Goal: Information Seeking & Learning: Learn about a topic

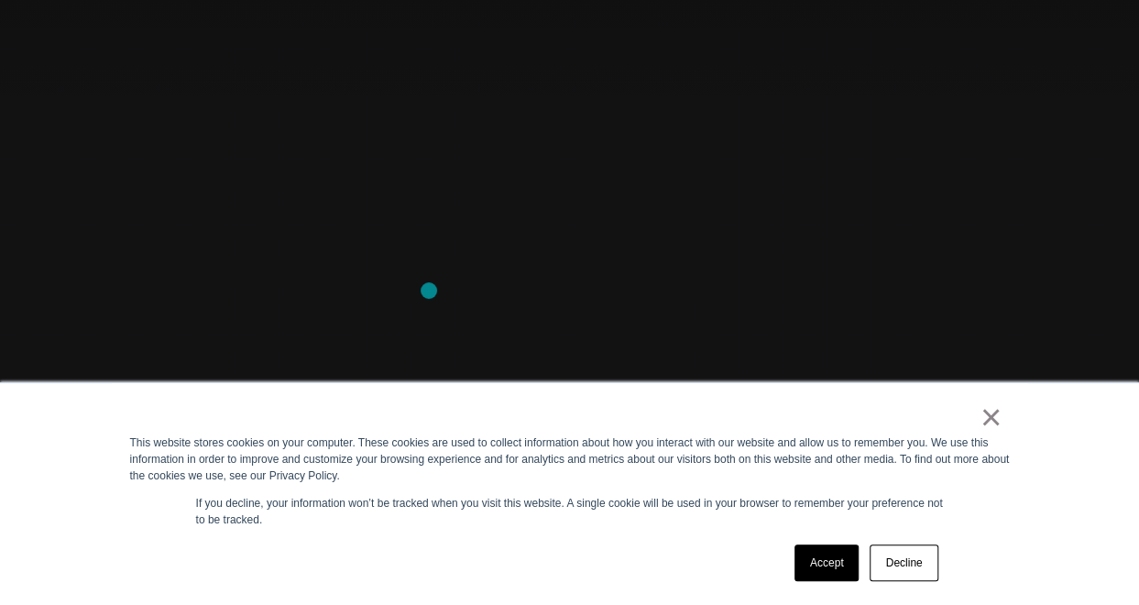
scroll to position [177, 0]
click at [823, 565] on link "Accept" at bounding box center [826, 562] width 65 height 37
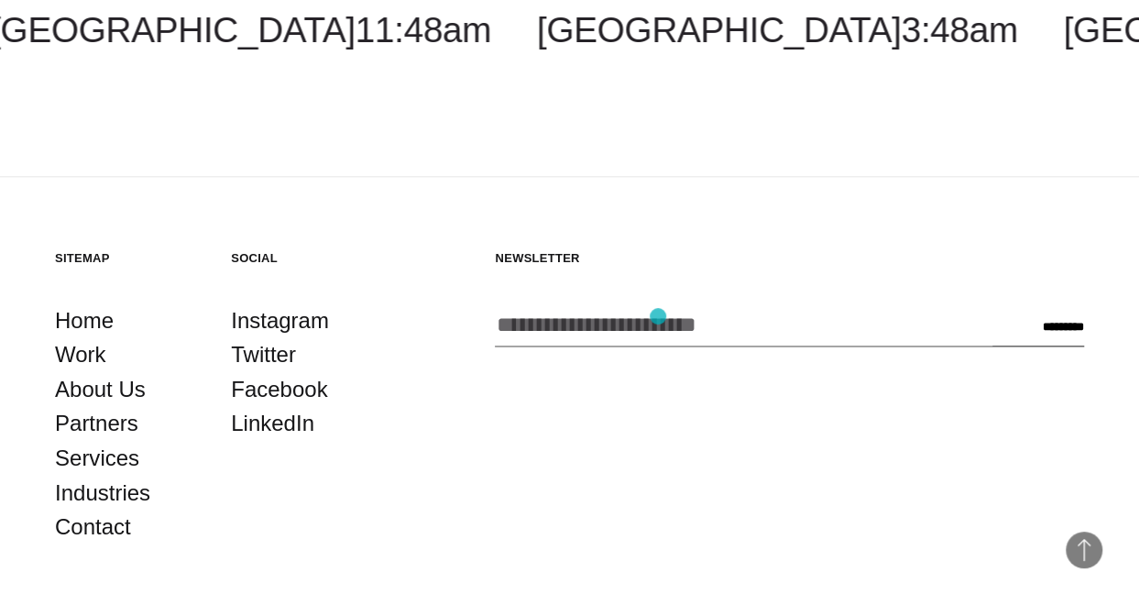
scroll to position [4431, 0]
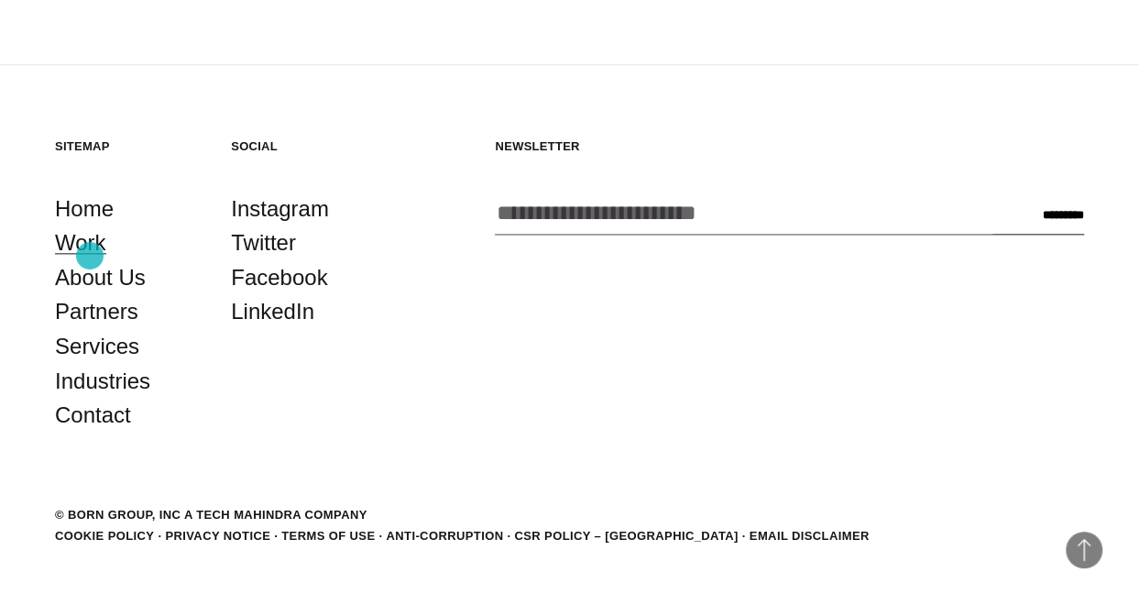
click at [90, 256] on link "Work" at bounding box center [80, 242] width 51 height 35
click at [79, 245] on link "Work" at bounding box center [80, 242] width 51 height 35
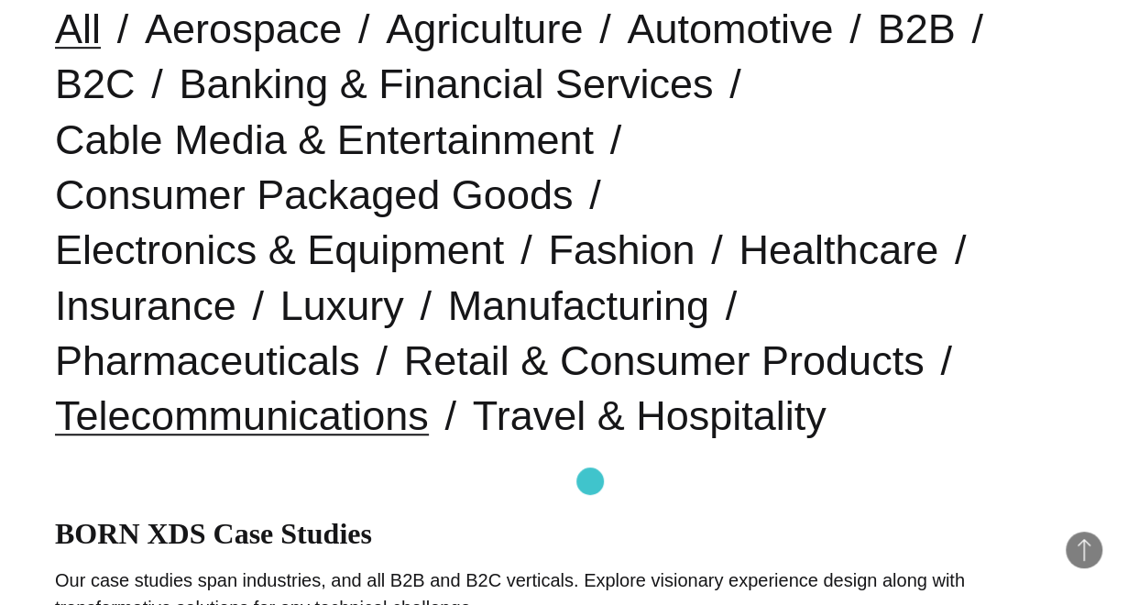
scroll to position [525, 0]
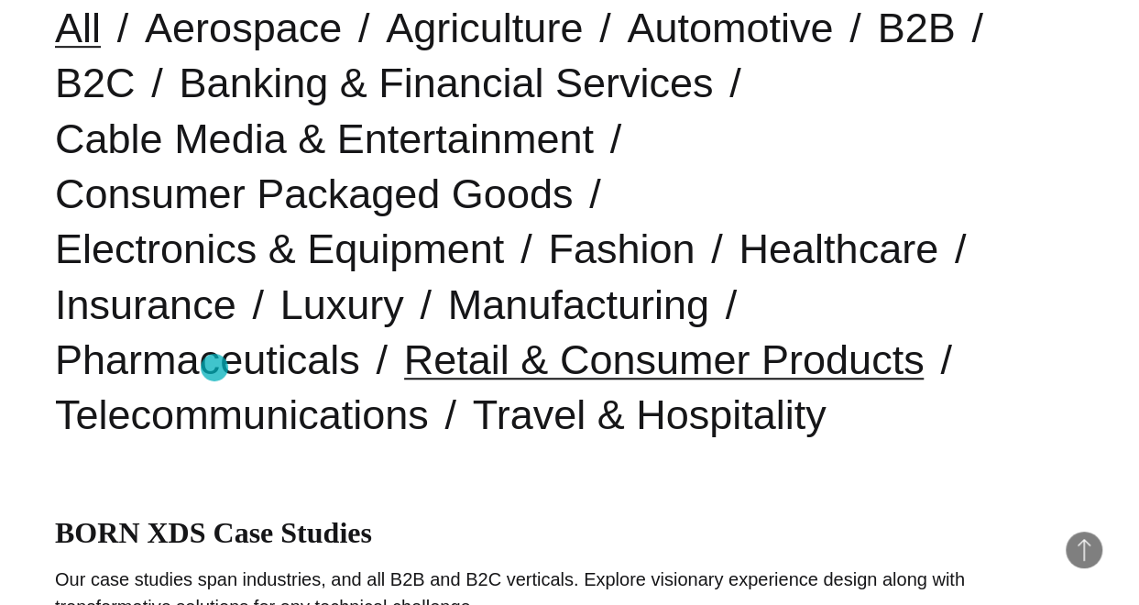
click at [404, 367] on link "Retail & Consumer Products" at bounding box center [664, 359] width 520 height 47
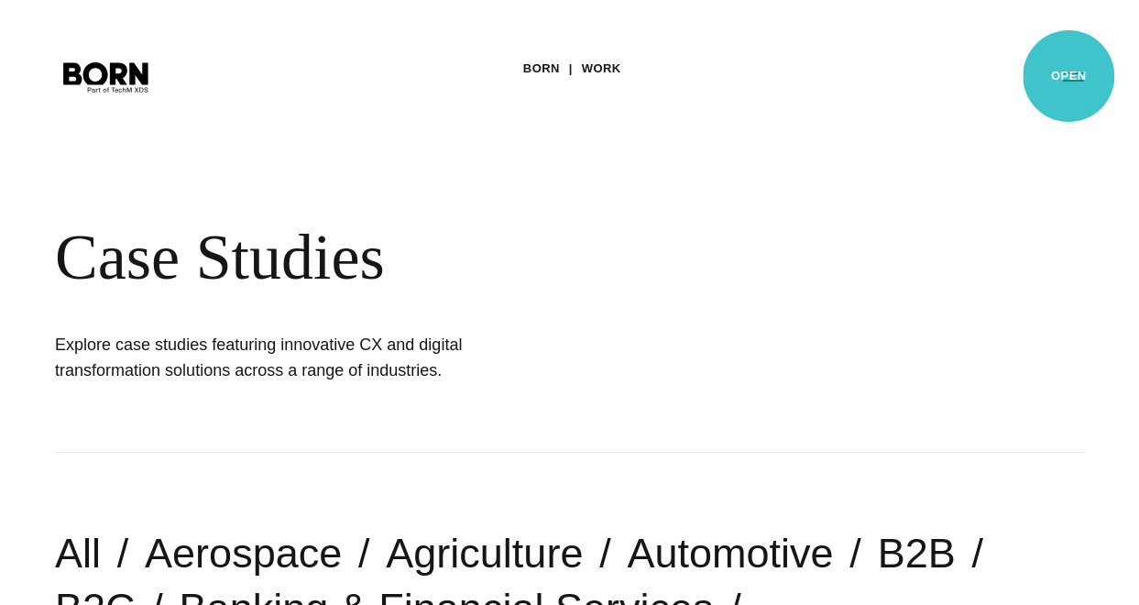
click at [1068, 76] on button "Primary Menu" at bounding box center [1073, 76] width 44 height 38
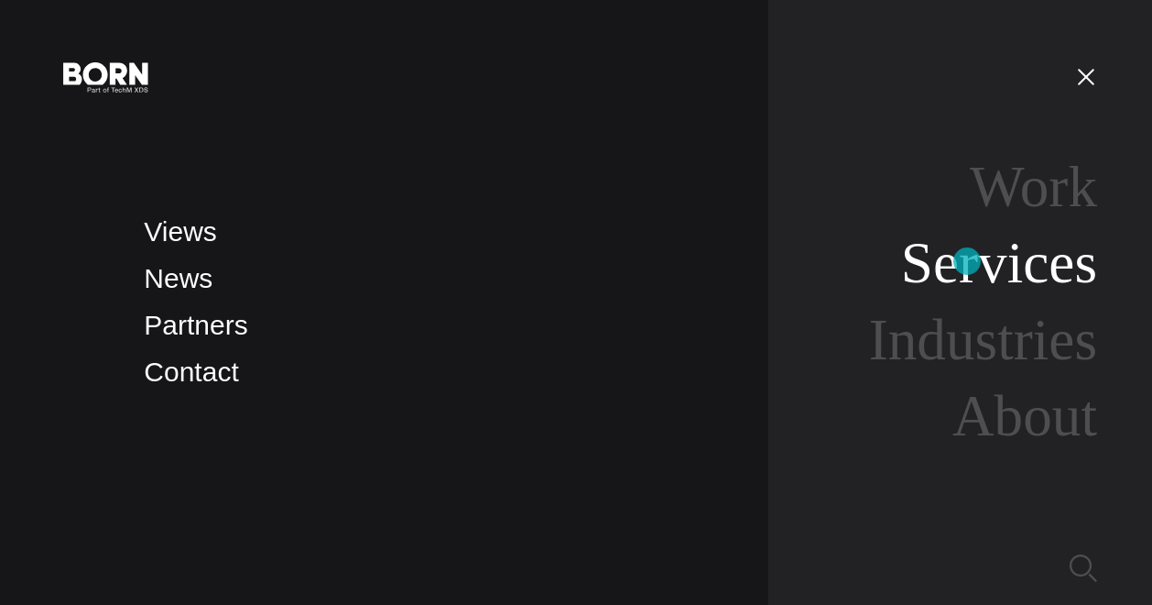
click at [967, 261] on link "Services" at bounding box center [999, 263] width 196 height 64
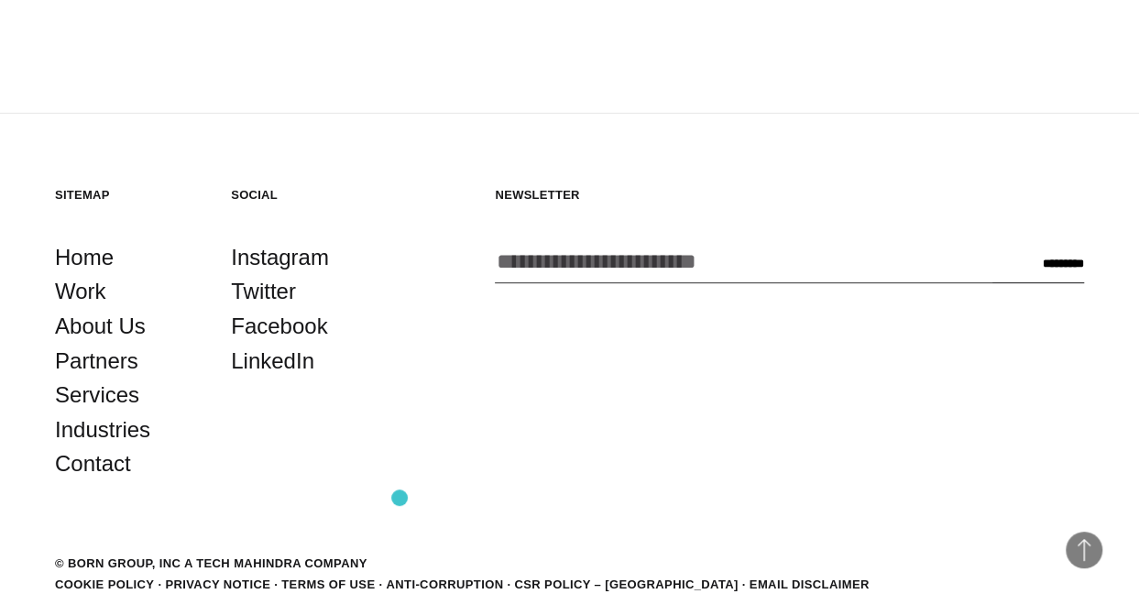
scroll to position [3612, 0]
click at [115, 439] on link "Industries" at bounding box center [102, 428] width 95 height 35
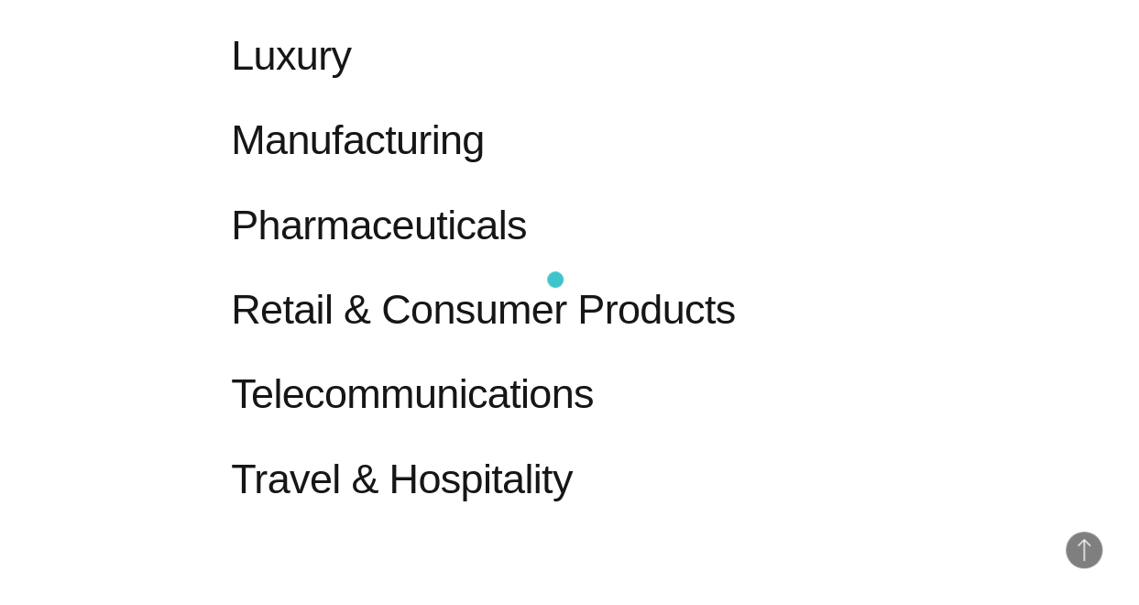
scroll to position [1682, 0]
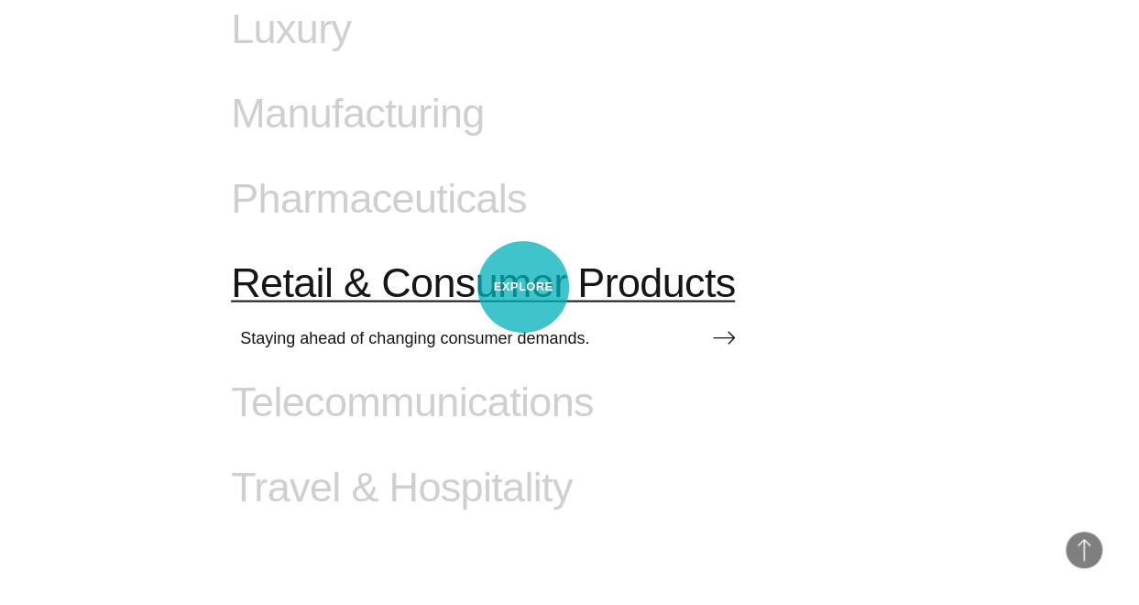
click at [523, 287] on span "Retail & Consumer Products" at bounding box center [483, 282] width 504 height 48
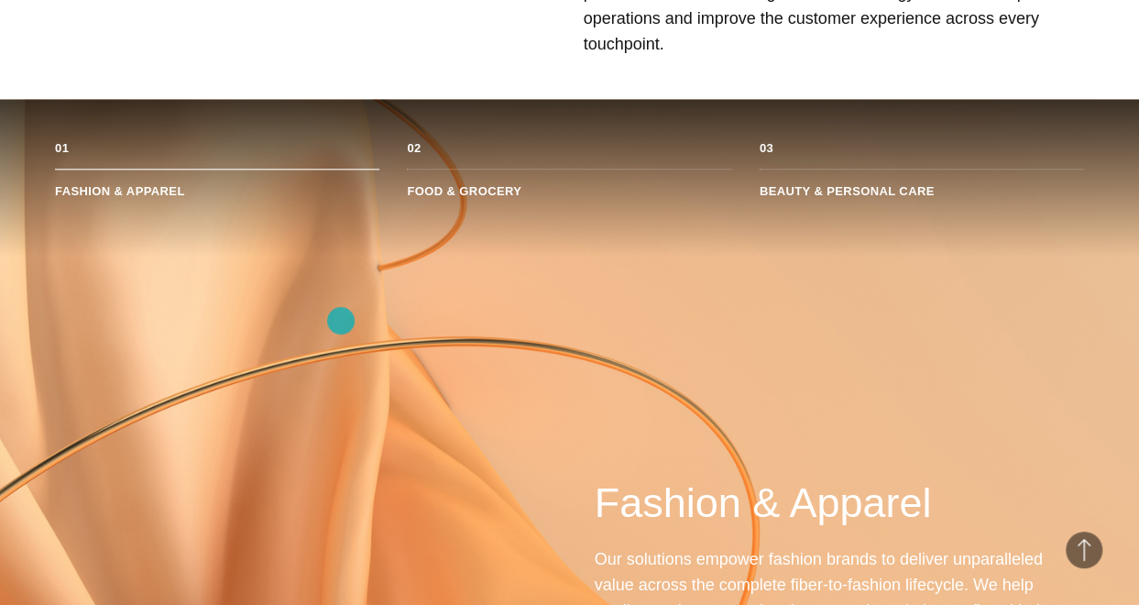
scroll to position [944, 0]
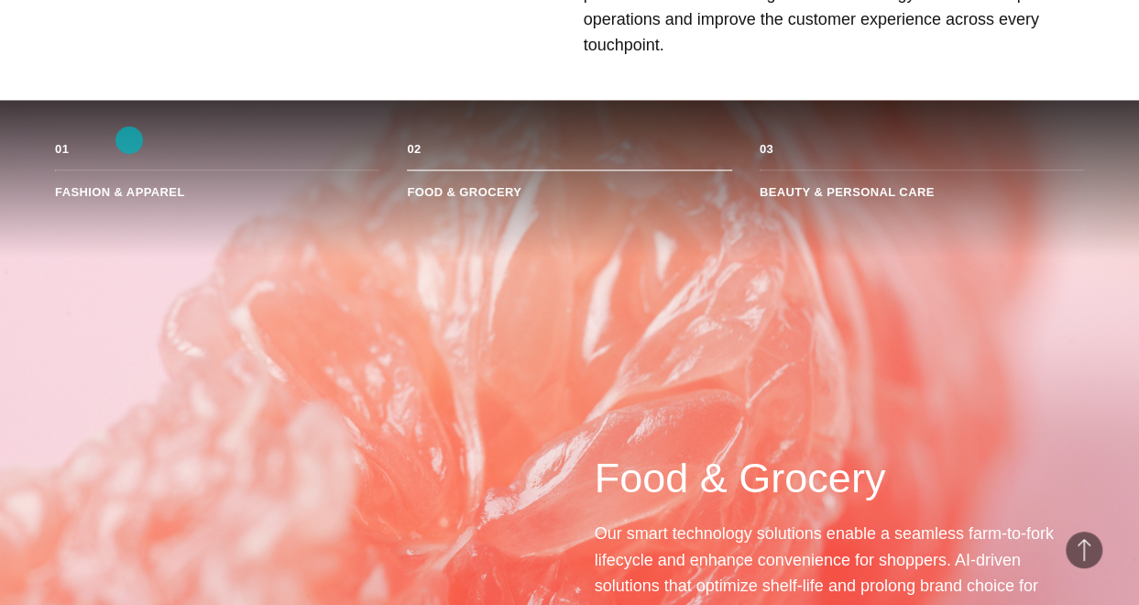
click at [129, 169] on li "Fashion & Apparel" at bounding box center [217, 183] width 324 height 29
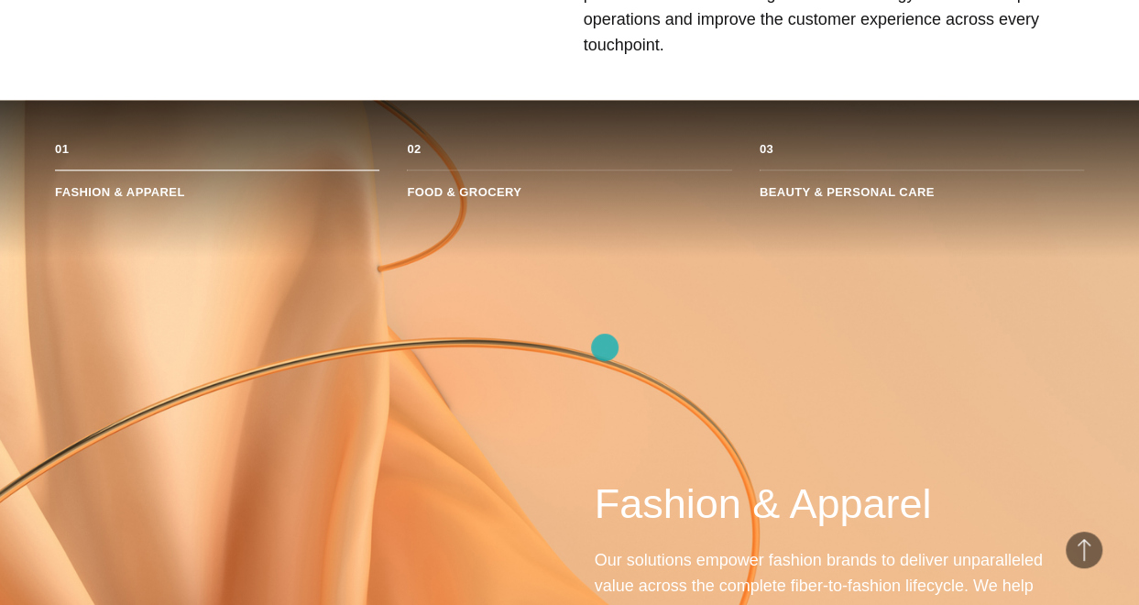
scroll to position [1149, 0]
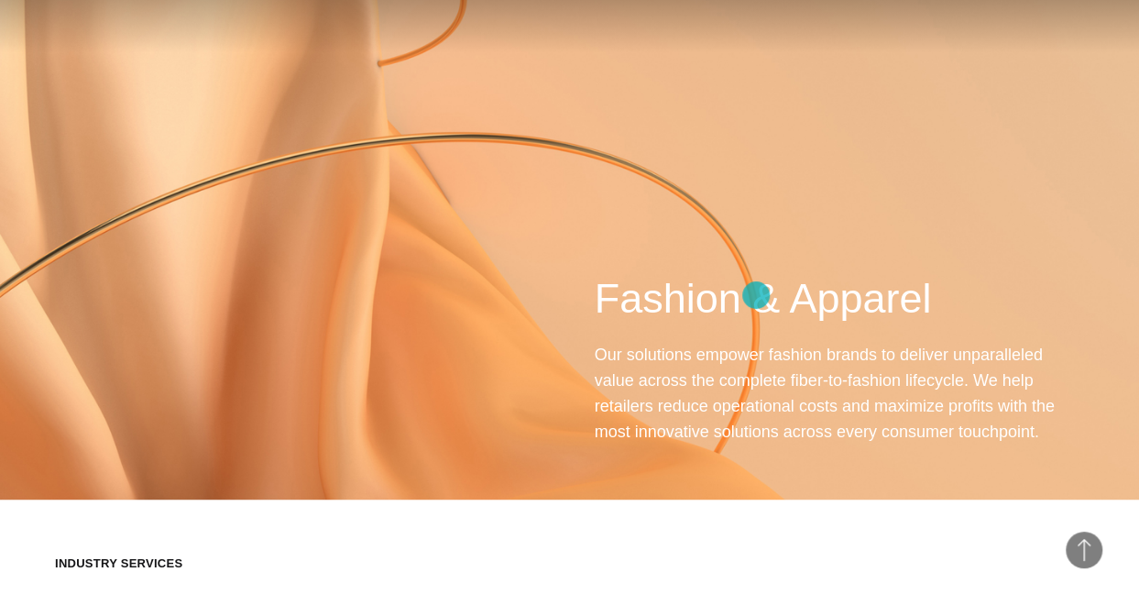
click at [756, 295] on div "Fashion & Apparel Our solutions empower fashion brands to deliver unparalleled …" at bounding box center [838, 357] width 489 height 173
click at [736, 271] on h2 "Fashion & Apparel" at bounding box center [838, 298] width 489 height 55
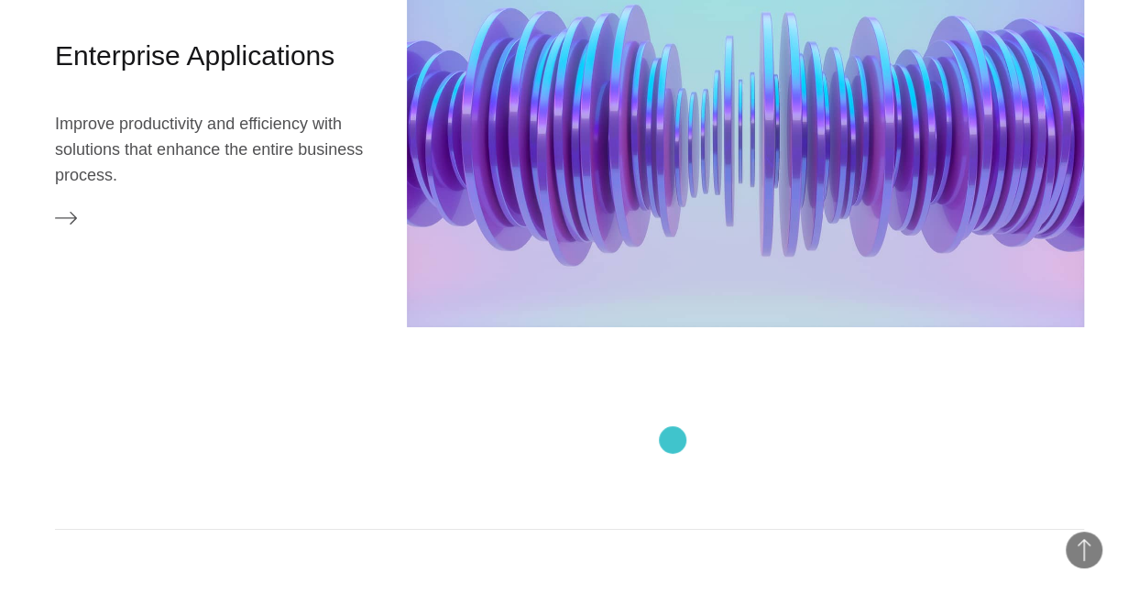
scroll to position [2944, 0]
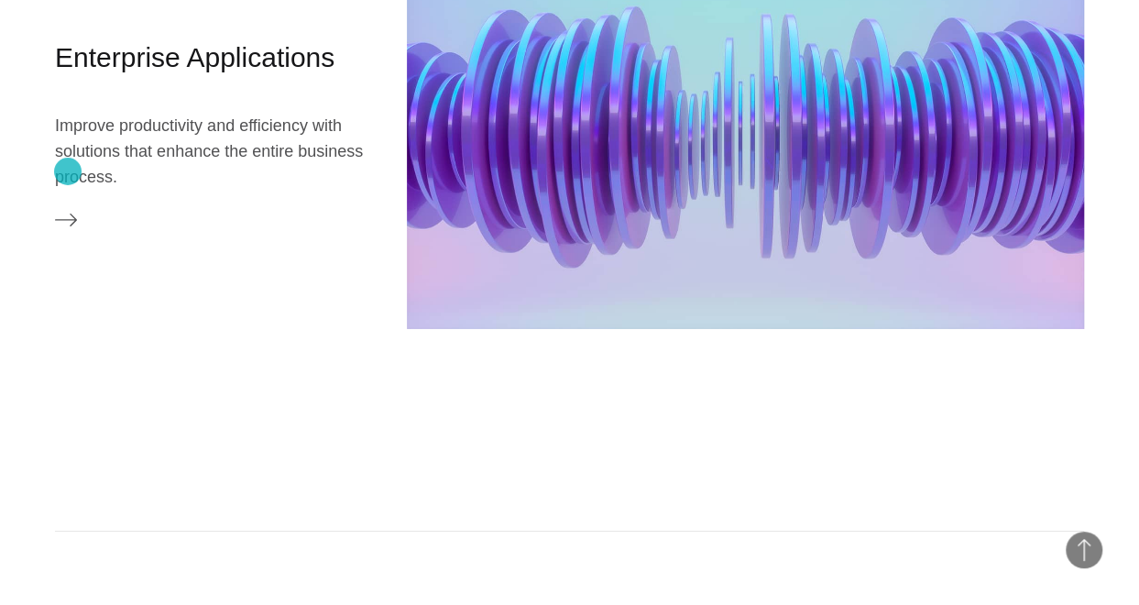
click at [68, 209] on icon at bounding box center [66, 220] width 22 height 22
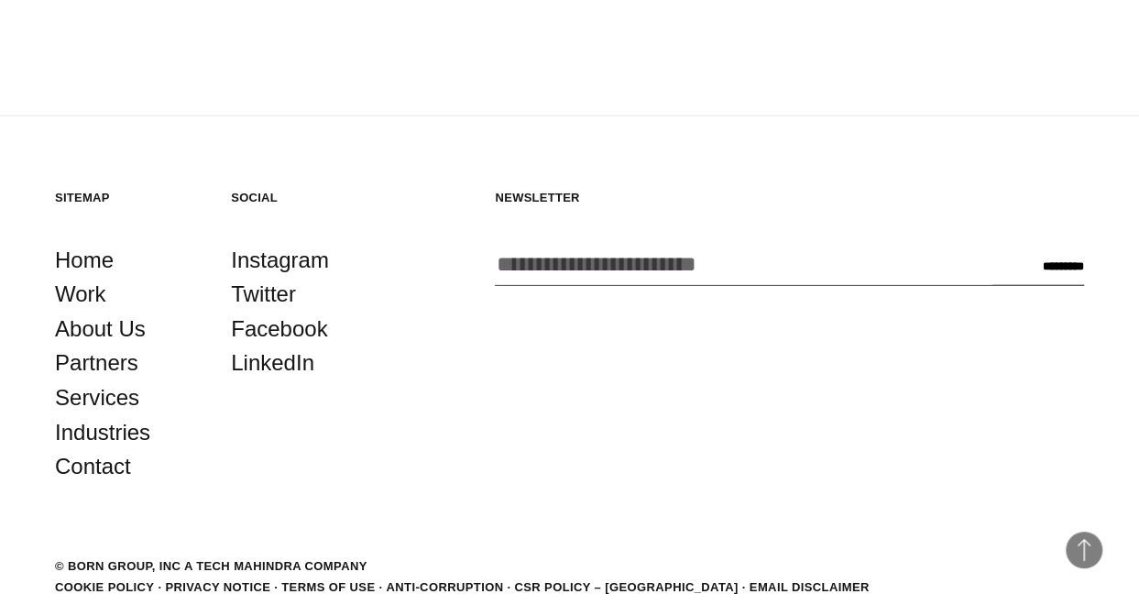
scroll to position [2159, 0]
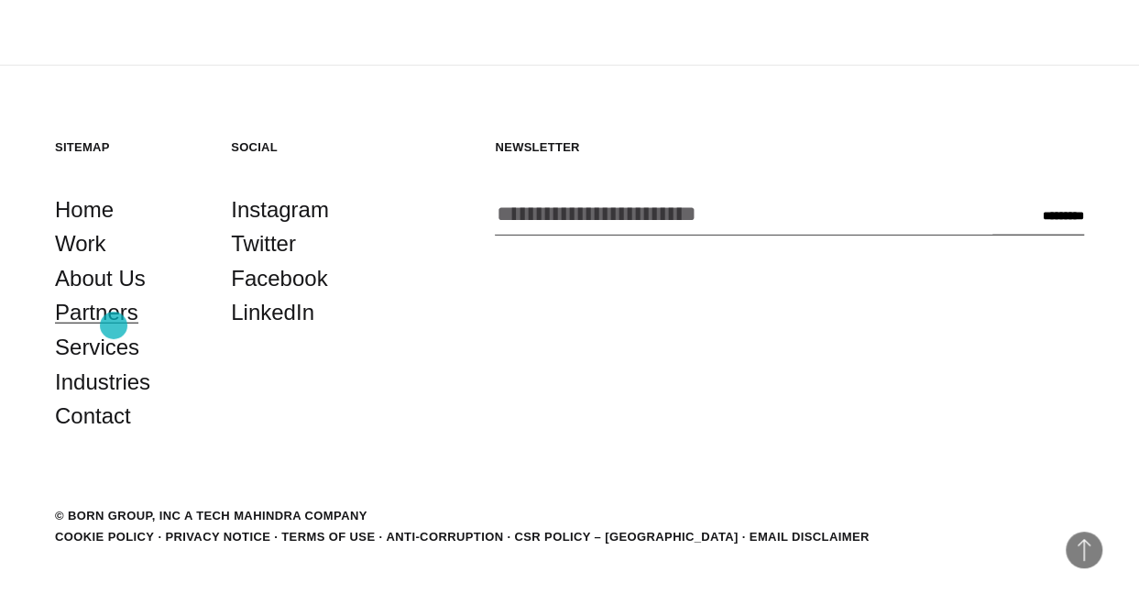
click at [114, 325] on link "Partners" at bounding box center [96, 312] width 83 height 35
